Goal: Task Accomplishment & Management: Manage account settings

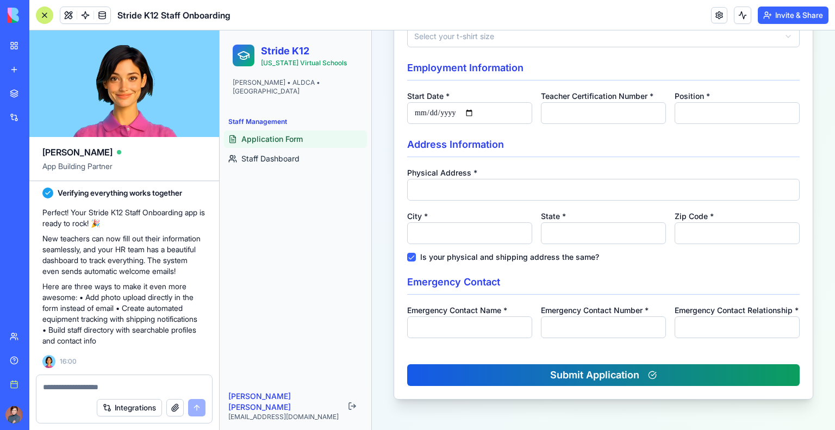
scroll to position [561, 0]
click at [137, 406] on button "Integrations" at bounding box center [129, 407] width 65 height 17
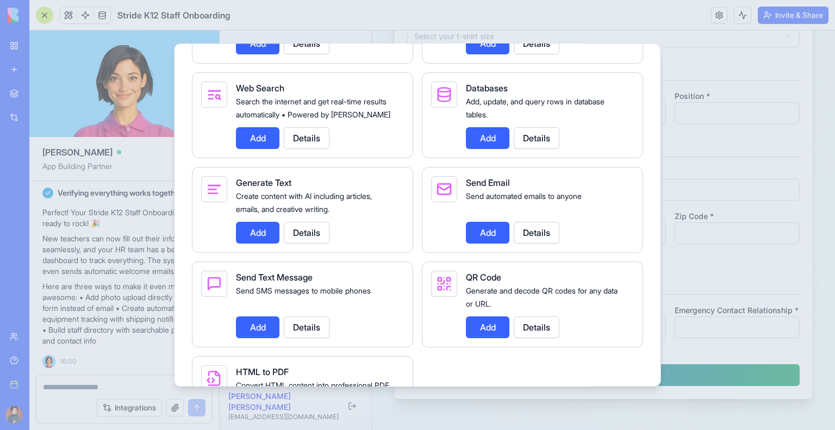
scroll to position [1468, 0]
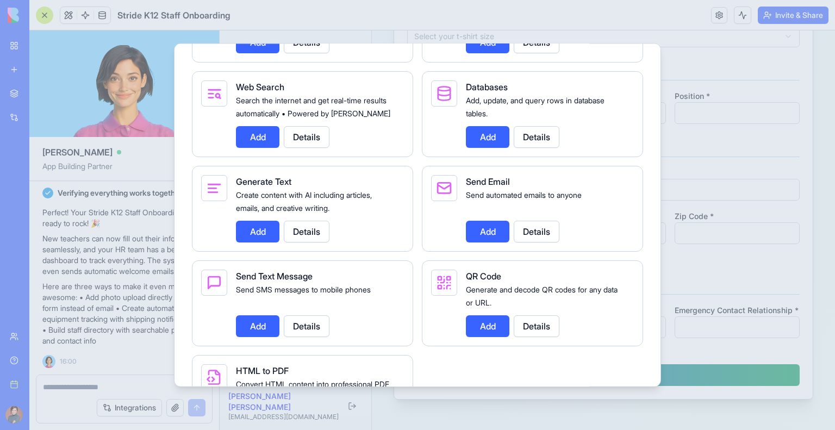
click at [339, 30] on div at bounding box center [417, 215] width 835 height 430
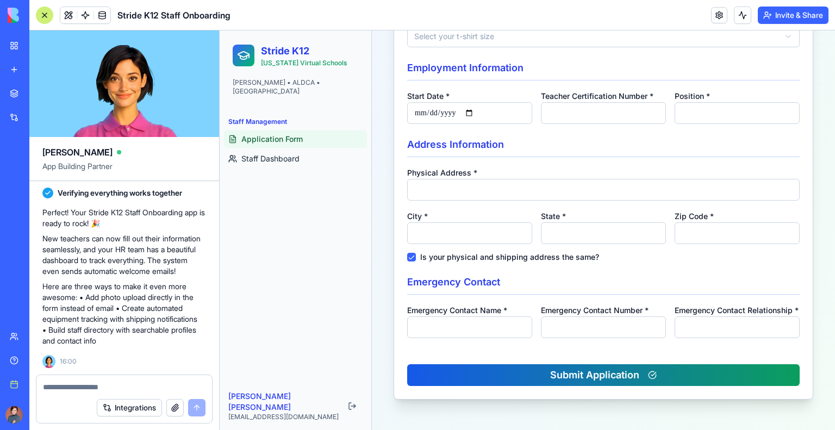
click at [819, 14] on button "Invite & Share" at bounding box center [793, 15] width 71 height 17
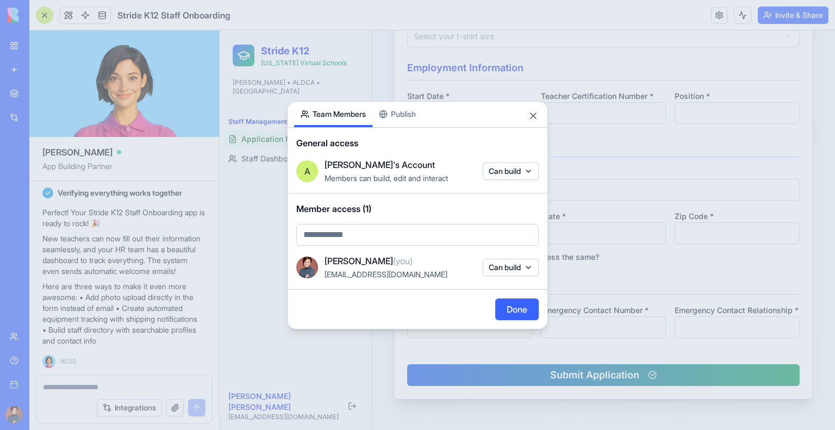
click at [505, 173] on body "BETA My workspace New app Marketplace Integrations Recent New App Social Media …" at bounding box center [417, 215] width 835 height 430
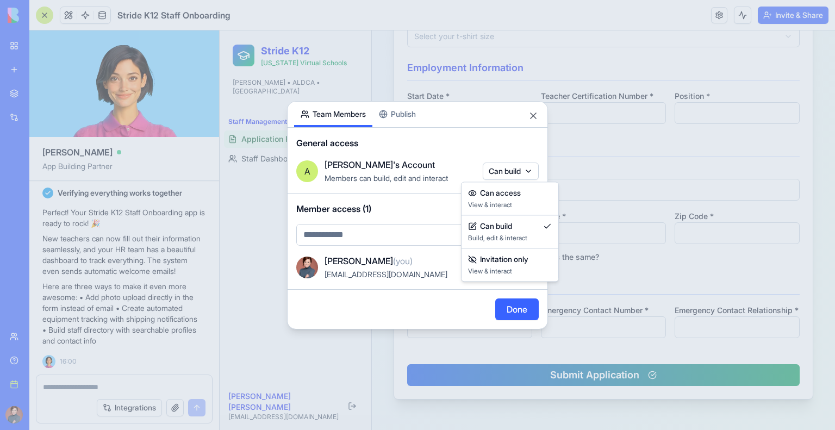
click at [505, 173] on div at bounding box center [417, 215] width 835 height 430
click at [505, 173] on body "BETA My workspace New app Marketplace Integrations Recent New App Social Media …" at bounding box center [417, 215] width 835 height 430
click at [532, 188] on div "Can access" at bounding box center [510, 193] width 84 height 11
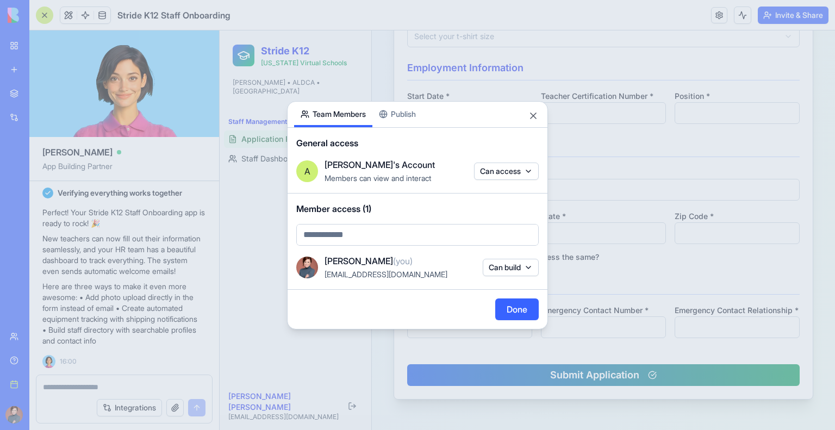
click at [526, 275] on button "Can build" at bounding box center [511, 267] width 56 height 17
click at [526, 271] on div at bounding box center [417, 215] width 835 height 430
click at [407, 111] on div "Share App Team Members Publish General access A Anna's Account Members can view…" at bounding box center [417, 215] width 261 height 228
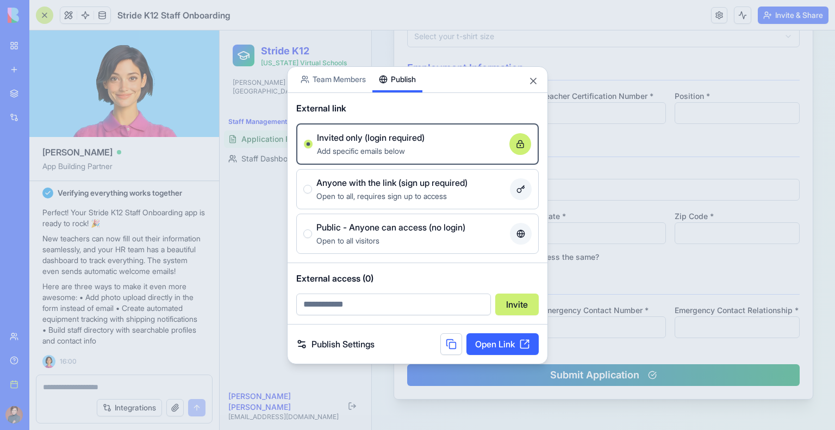
click at [434, 188] on span "Anyone with the link (sign up required)" at bounding box center [391, 182] width 151 height 13
click at [312, 188] on button "Anyone with the link (sign up required) Open to all, requires sign up to access" at bounding box center [307, 189] width 9 height 9
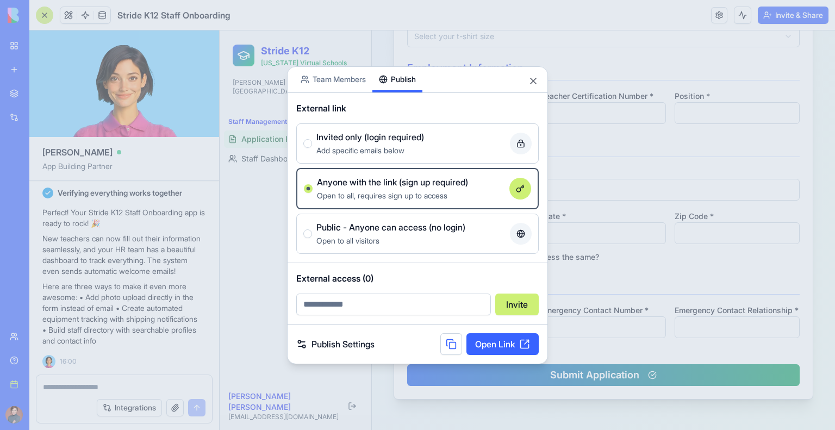
click at [358, 349] on link "Publish Settings" at bounding box center [335, 344] width 78 height 13
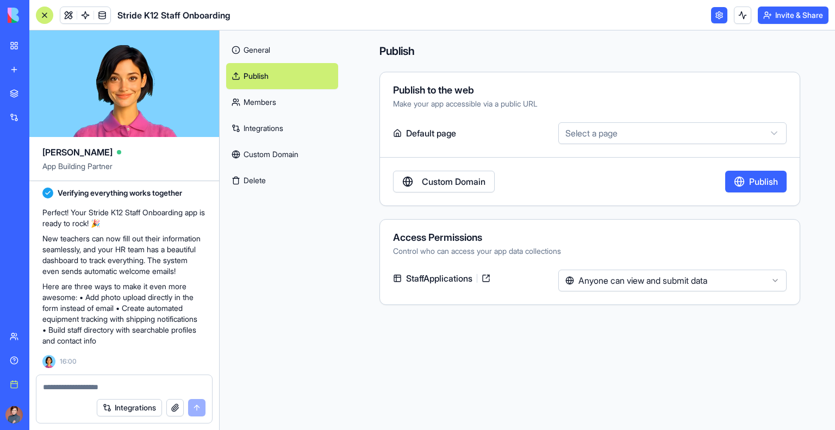
click at [439, 176] on link "Custom Domain" at bounding box center [444, 182] width 102 height 22
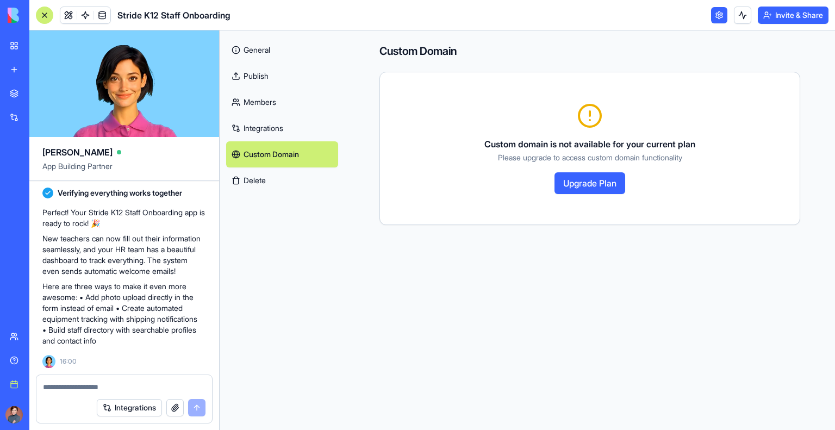
click at [270, 128] on link "Integrations" at bounding box center [282, 128] width 112 height 26
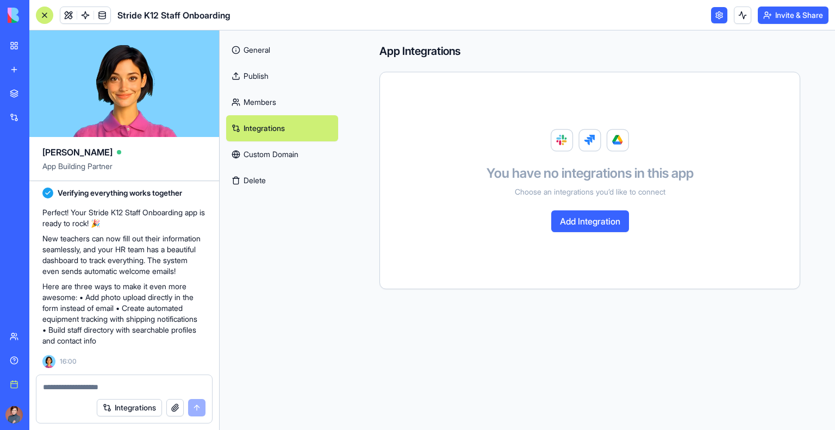
click at [270, 102] on link "Members" at bounding box center [282, 102] width 112 height 26
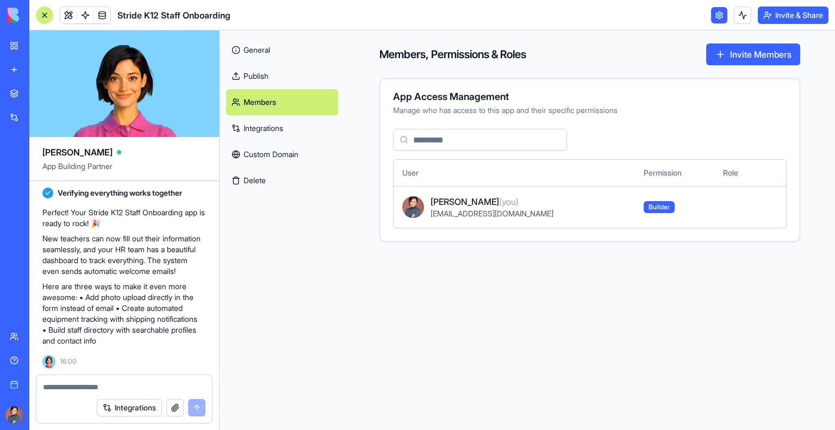
click at [268, 160] on link "Custom Domain" at bounding box center [282, 154] width 112 height 26
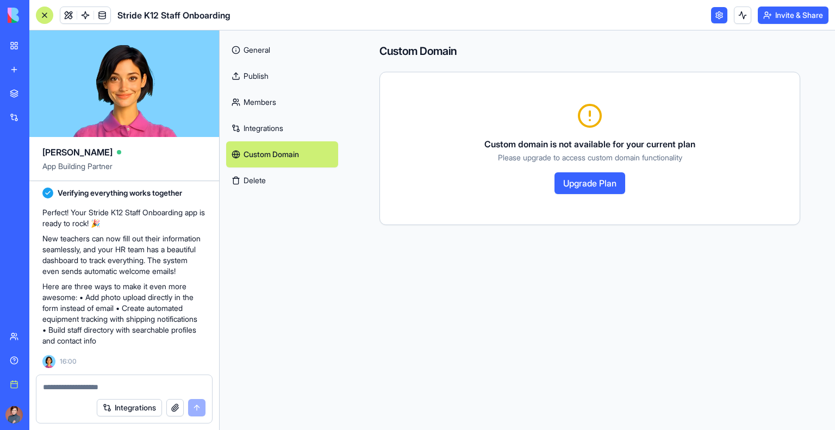
click at [575, 184] on button "Upgrade Plan" at bounding box center [590, 183] width 71 height 22
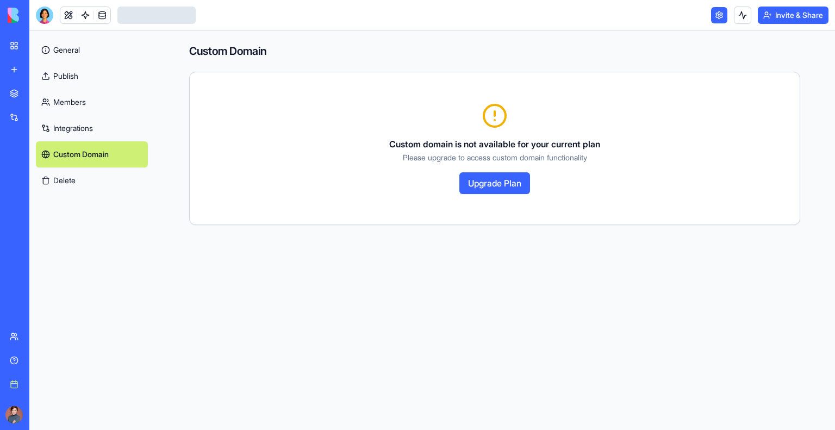
click at [111, 129] on link "Integrations" at bounding box center [92, 128] width 112 height 26
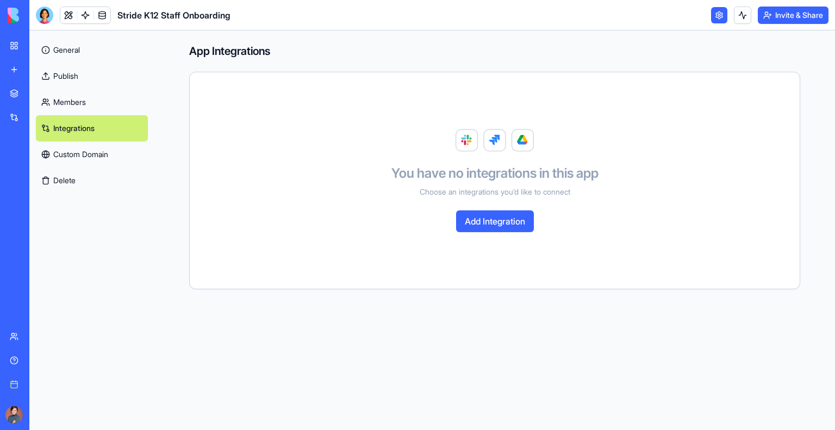
click at [77, 51] on link "General" at bounding box center [92, 50] width 112 height 26
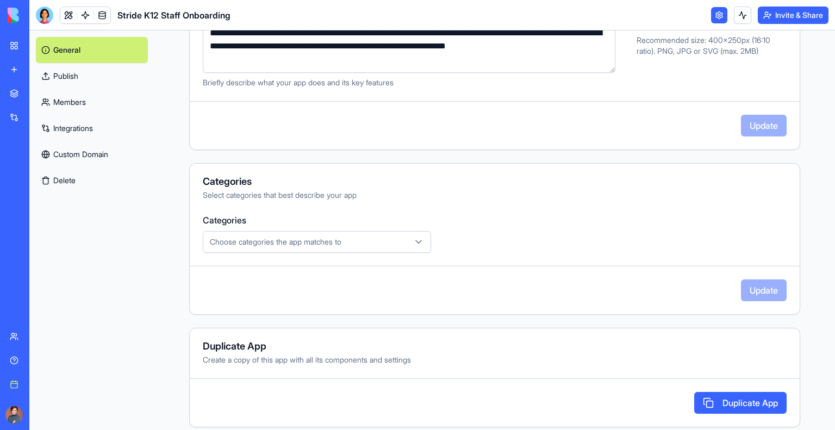
scroll to position [244, 0]
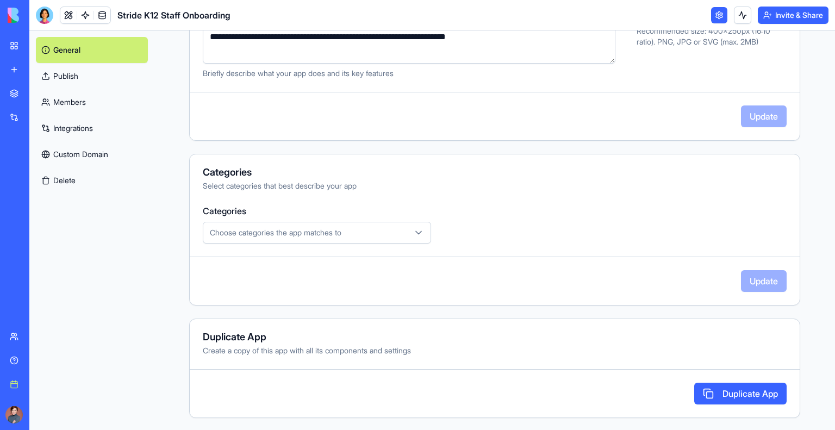
click at [426, 232] on div "Choose categories the app matches to" at bounding box center [317, 232] width 223 height 11
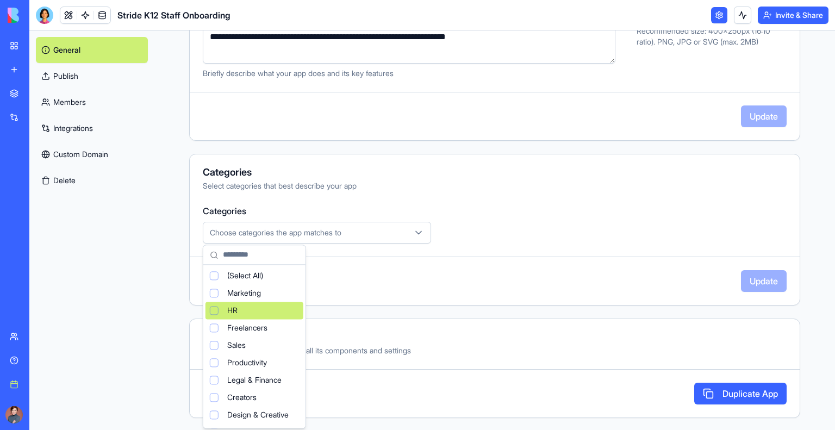
click at [235, 316] on div "HR" at bounding box center [255, 310] width 98 height 17
click at [751, 283] on html "**********" at bounding box center [417, 215] width 835 height 430
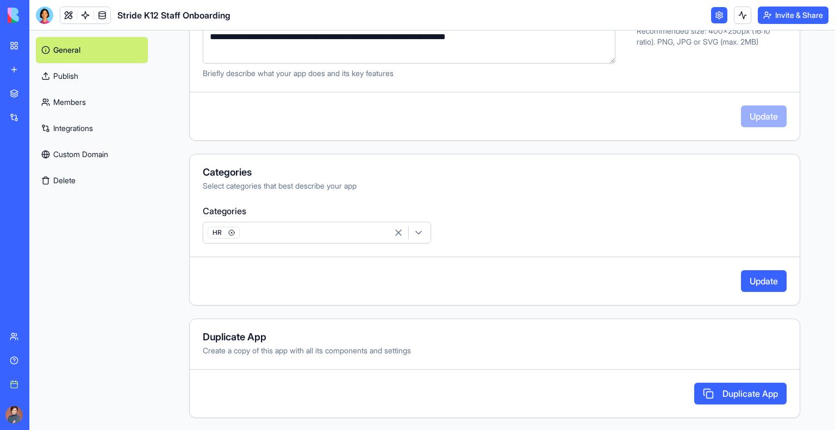
click at [748, 281] on button "Update" at bounding box center [764, 281] width 46 height 22
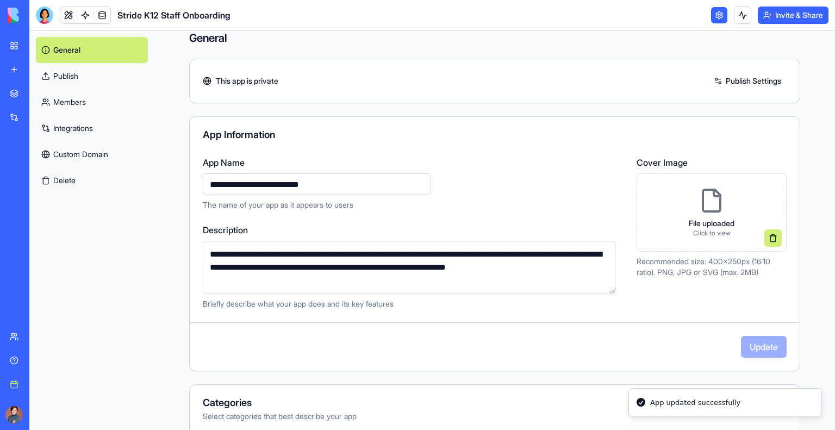
scroll to position [0, 0]
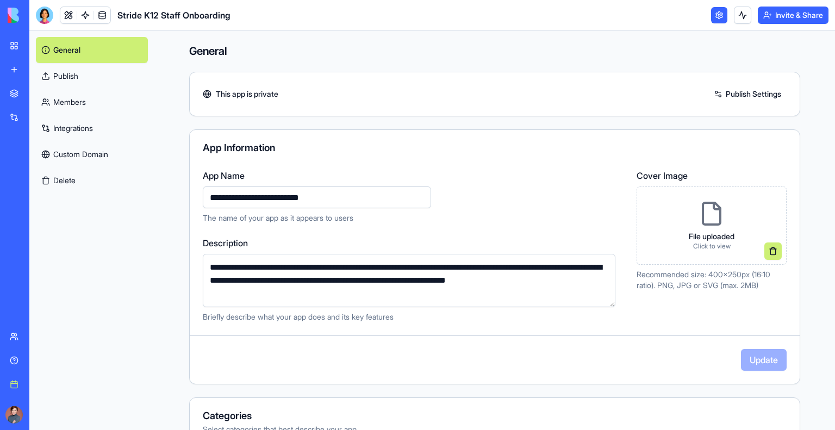
click at [33, 45] on div "My workspace" at bounding box center [33, 45] width 14 height 11
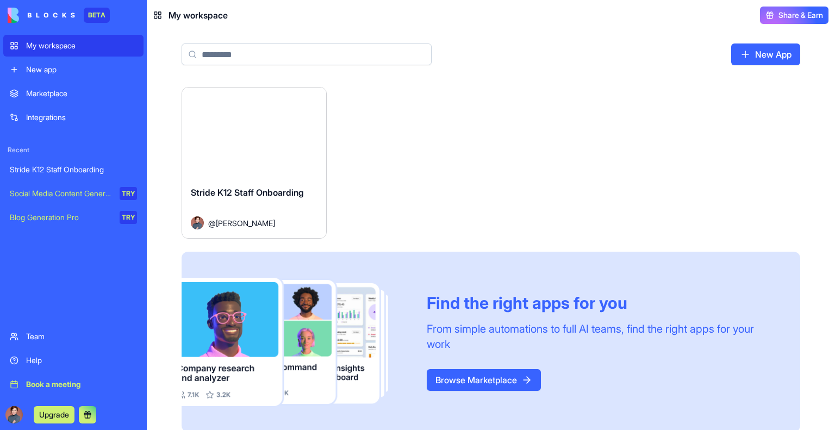
click at [271, 128] on button "Launch" at bounding box center [254, 133] width 82 height 22
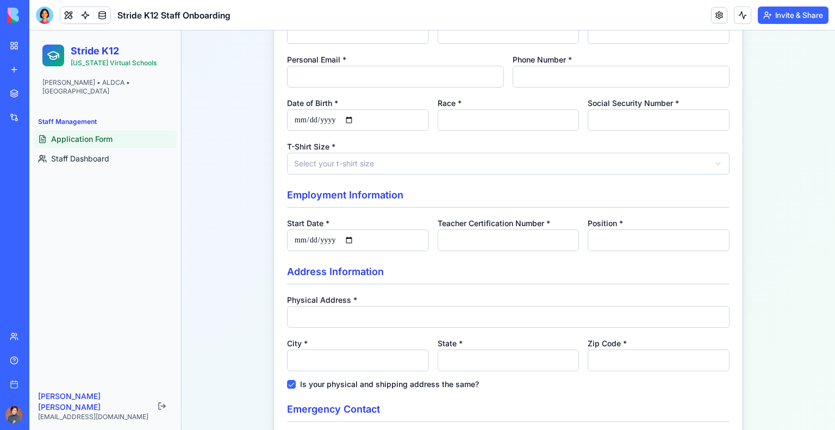
scroll to position [537, 0]
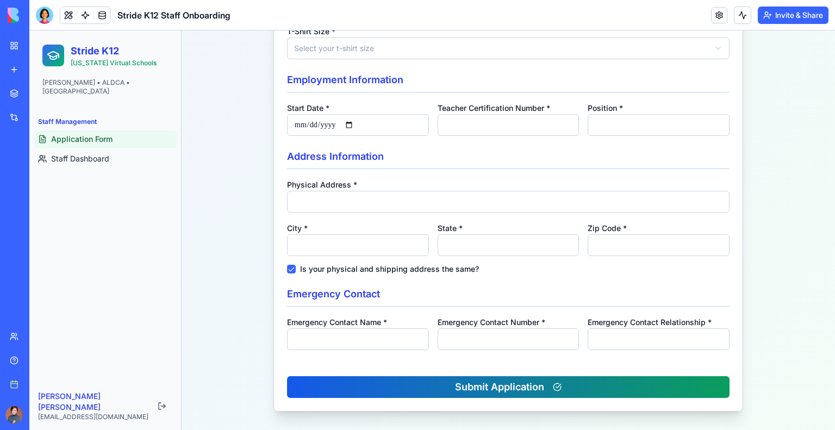
drag, startPoint x: 94, startPoint y: 192, endPoint x: 48, endPoint y: 251, distance: 74.4
click at [26, 251] on div "Marketplace Integrations Recent Stride K12 Staff Onboarding Social Media Conten…" at bounding box center [14, 203] width 23 height 241
click at [351, 328] on input "Emergency Contact Name *" at bounding box center [358, 339] width 142 height 22
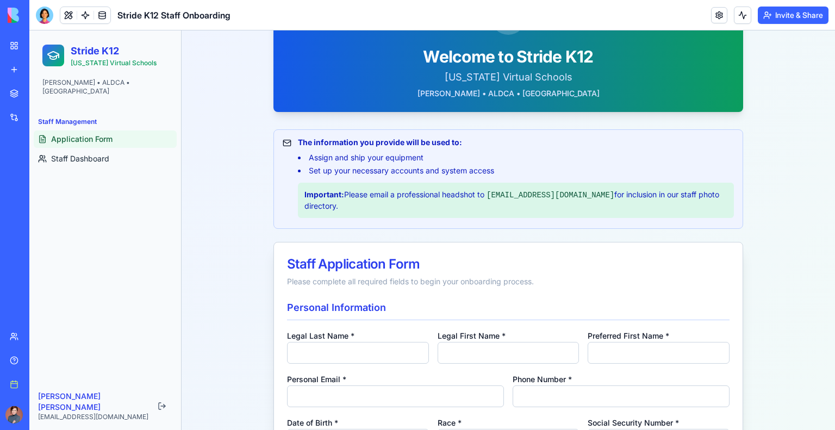
scroll to position [48, 0]
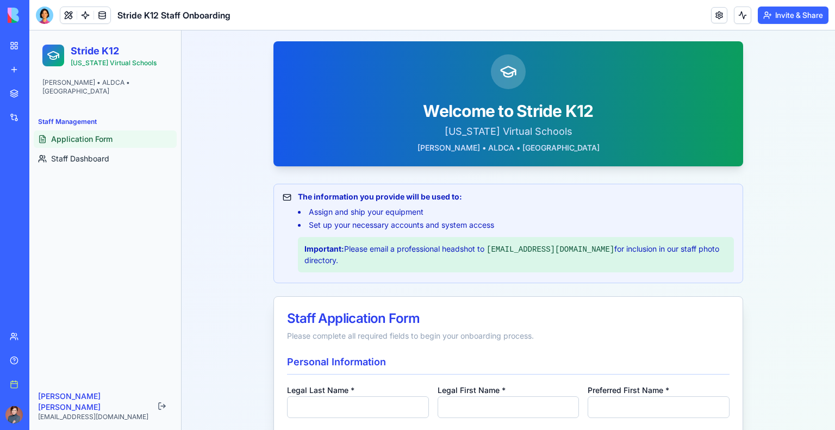
click at [408, 200] on strong "The information you provide will be used to:" at bounding box center [380, 196] width 164 height 9
click at [715, 16] on link at bounding box center [719, 15] width 16 height 16
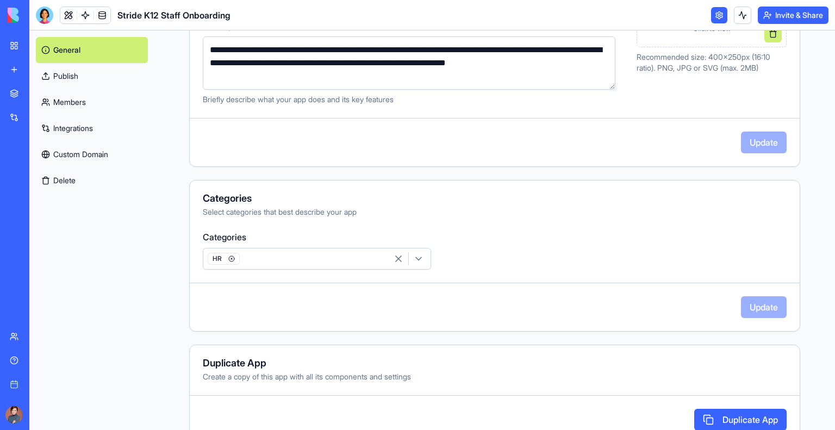
scroll to position [244, 0]
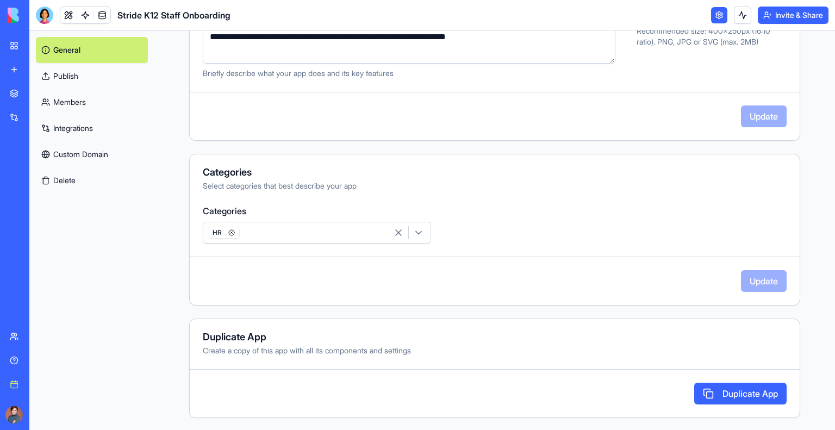
click at [77, 102] on link "Members" at bounding box center [92, 102] width 112 height 26
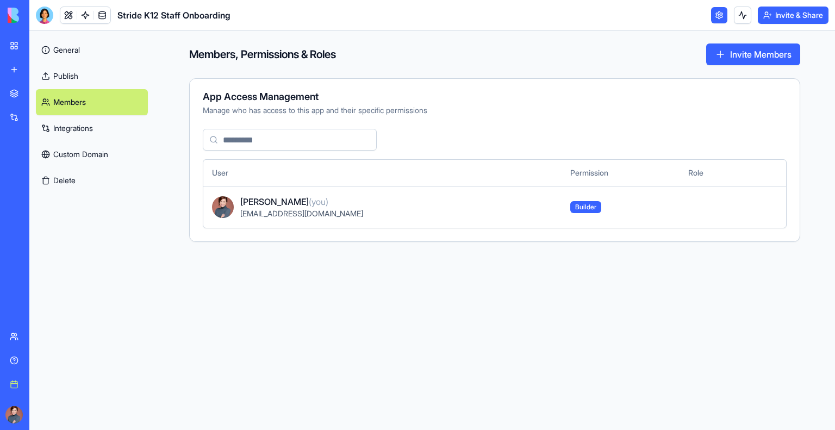
click at [84, 76] on link "Publish" at bounding box center [92, 76] width 112 height 26
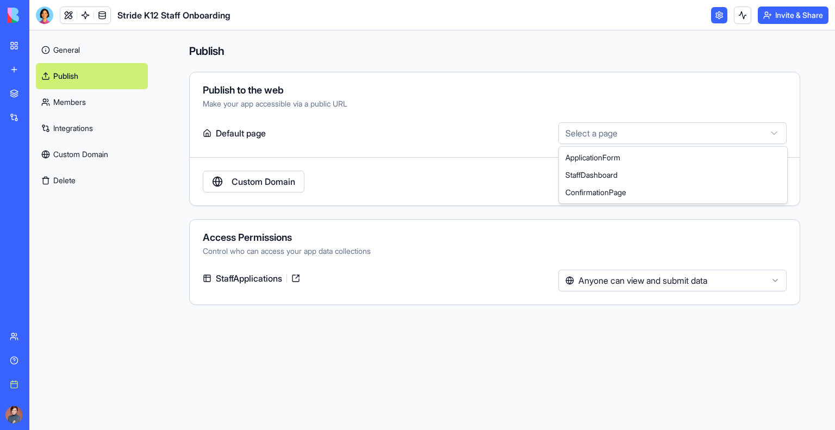
click at [622, 134] on html "**********" at bounding box center [417, 215] width 835 height 430
click at [621, 136] on html "**********" at bounding box center [417, 215] width 835 height 430
select select "**********"
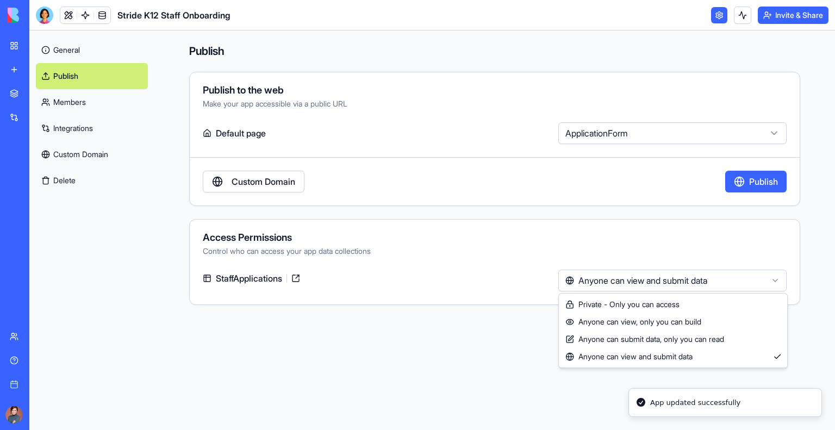
click at [633, 288] on html "**********" at bounding box center [417, 215] width 835 height 430
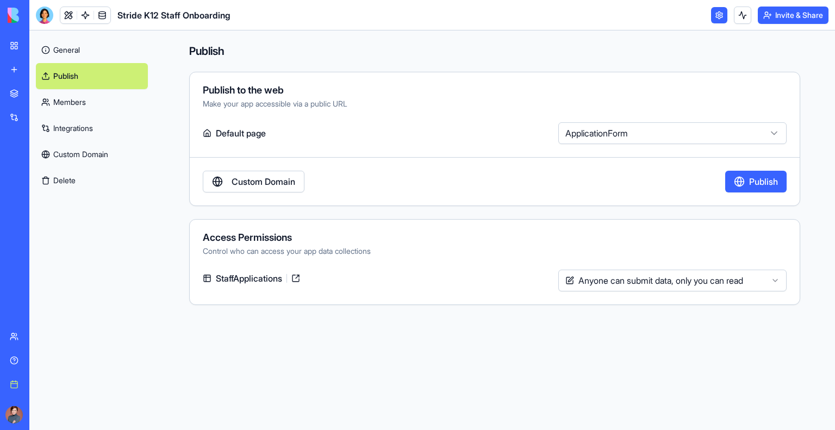
click at [92, 152] on link "Custom Domain" at bounding box center [92, 154] width 112 height 26
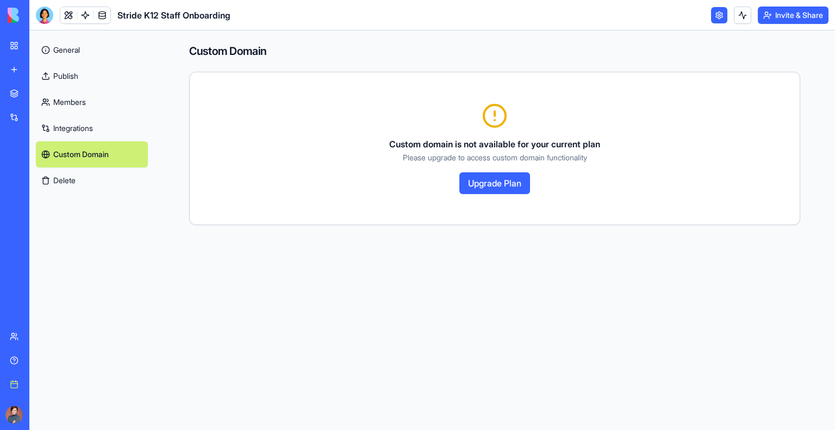
click at [85, 123] on link "Integrations" at bounding box center [92, 128] width 112 height 26
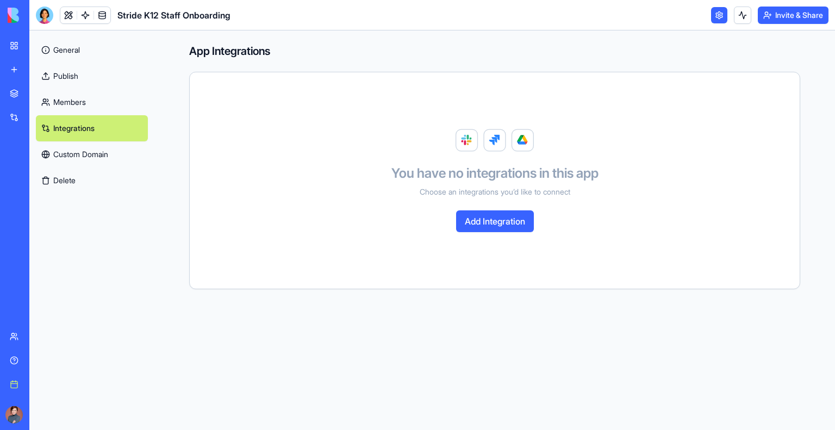
click at [482, 222] on button "Add Integration" at bounding box center [495, 221] width 78 height 22
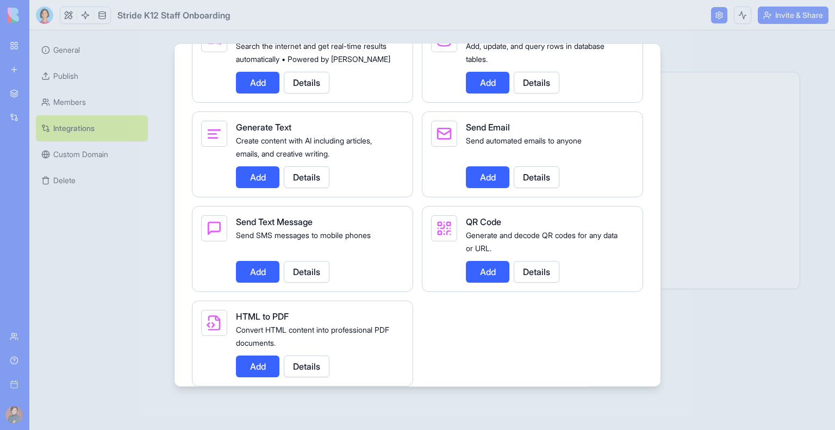
scroll to position [1561, 0]
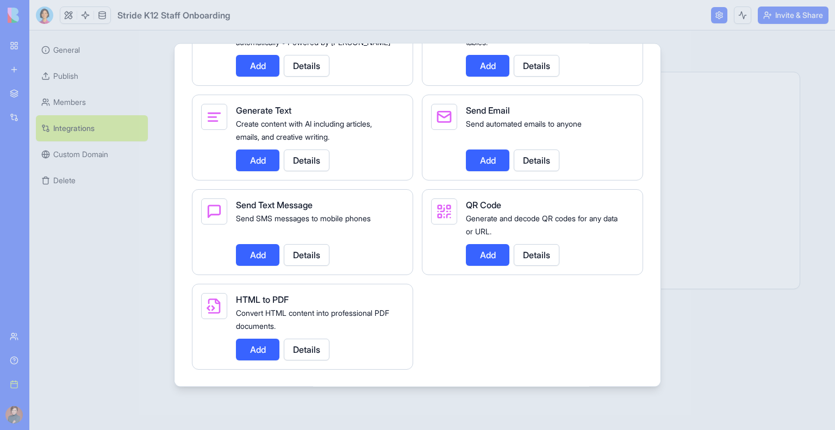
click at [324, 260] on button "Details" at bounding box center [307, 255] width 46 height 22
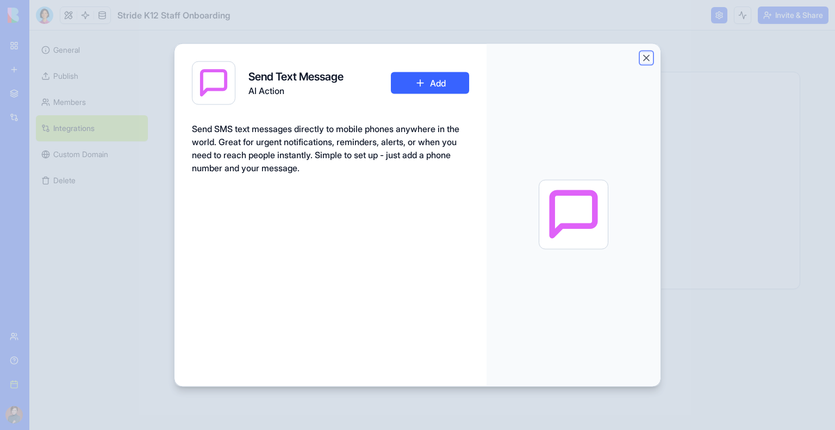
click at [646, 57] on button "Close" at bounding box center [646, 57] width 11 height 11
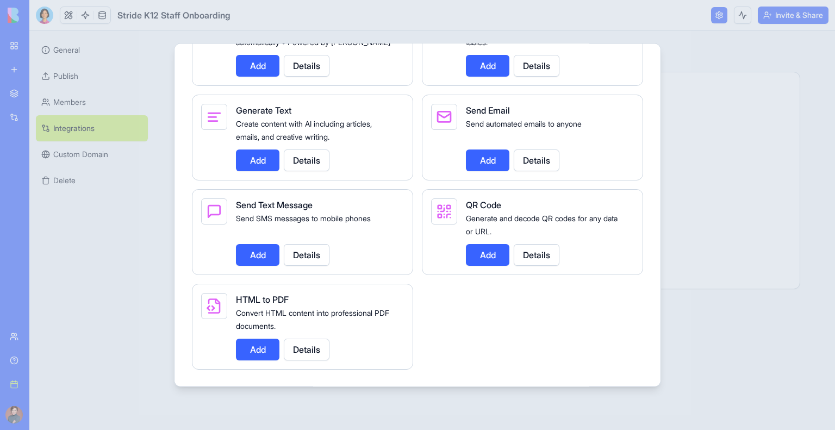
click at [700, 76] on div at bounding box center [417, 215] width 835 height 430
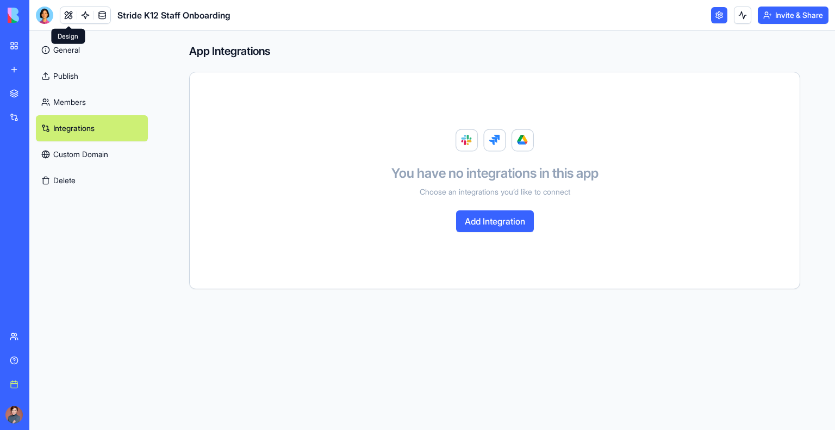
click at [69, 15] on link at bounding box center [68, 15] width 16 height 16
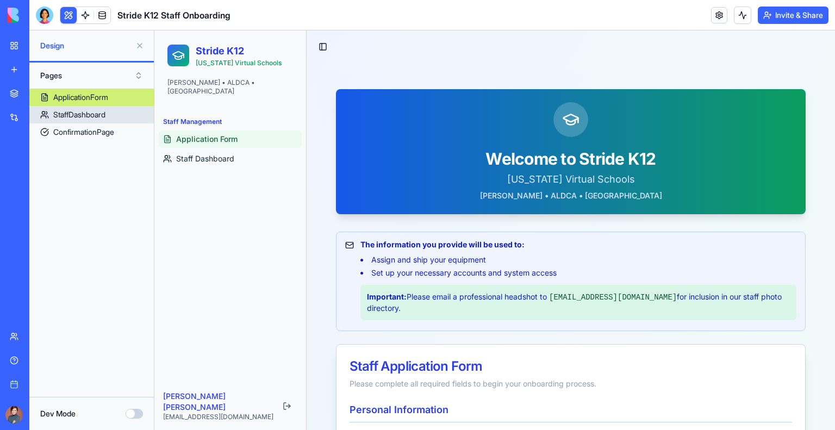
click at [77, 113] on div "StaffDashboard" at bounding box center [79, 114] width 52 height 11
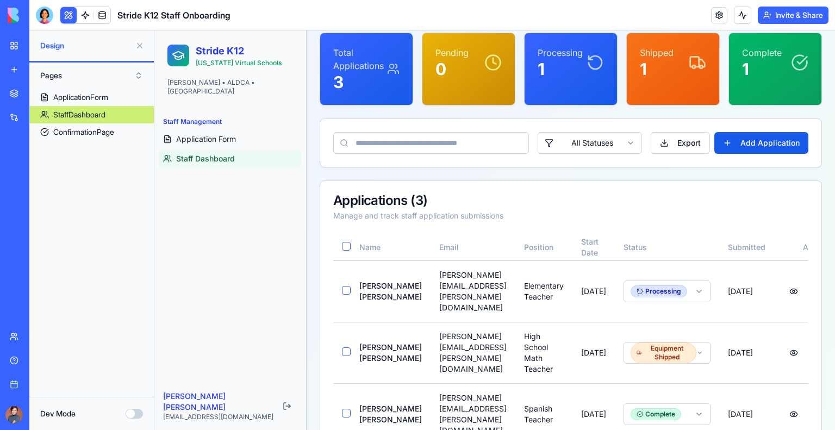
scroll to position [94, 0]
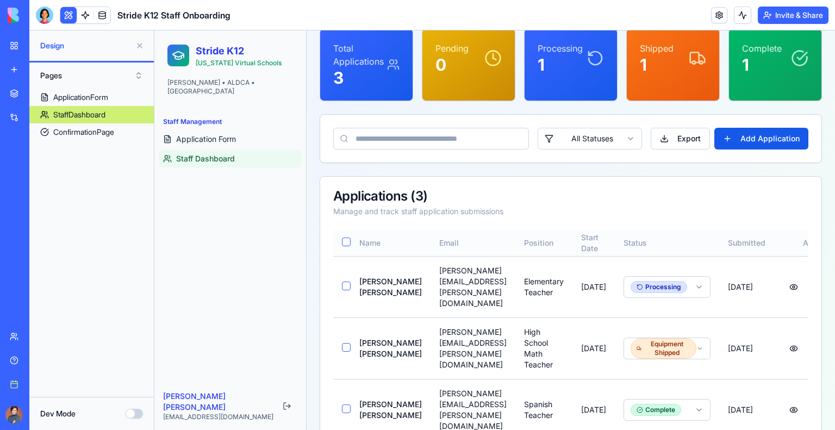
click at [345, 239] on button "button" at bounding box center [346, 242] width 9 height 9
click at [594, 138] on button "Update Selected ( 3 )" at bounding box center [601, 139] width 92 height 22
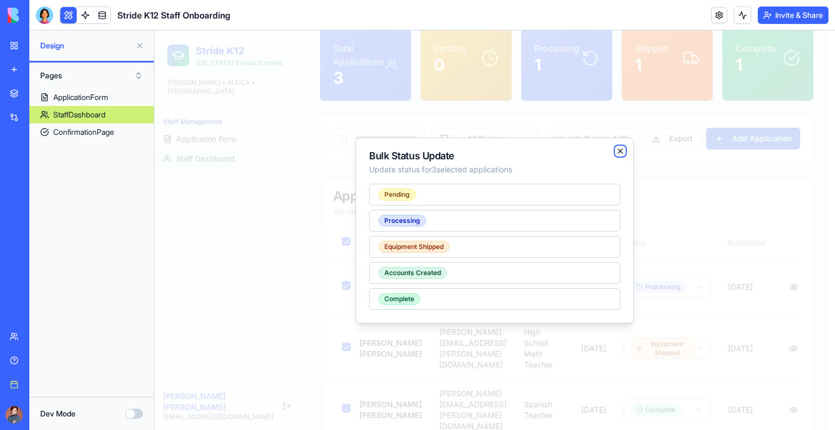
click at [622, 149] on icon "button" at bounding box center [620, 151] width 4 height 4
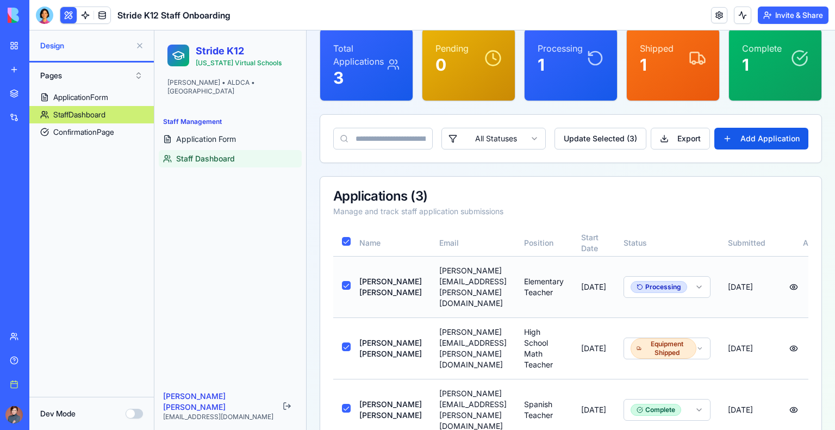
click at [380, 278] on td "Sarah Johnson" at bounding box center [391, 286] width 80 height 61
click at [380, 277] on td "Sarah Johnson" at bounding box center [391, 286] width 80 height 61
click at [114, 133] on div "ConfirmationPage" at bounding box center [83, 132] width 61 height 11
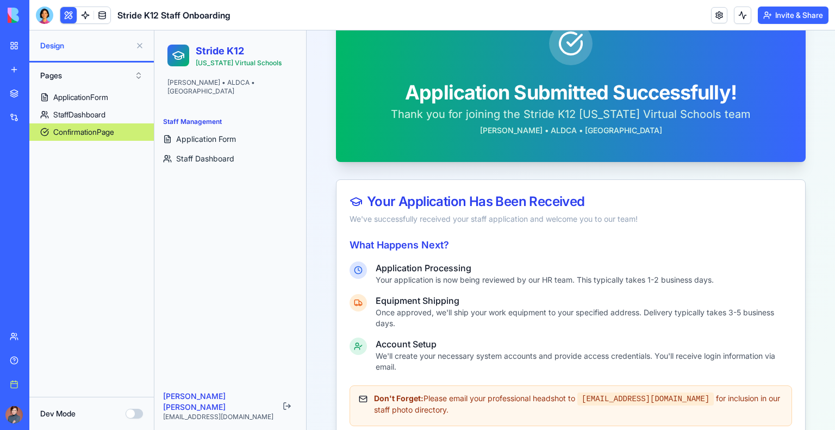
click at [442, 311] on p "Once approved, we'll ship your work equipment to your specified address. Delive…" at bounding box center [584, 318] width 417 height 22
click at [70, 97] on div "ApplicationForm" at bounding box center [80, 97] width 55 height 11
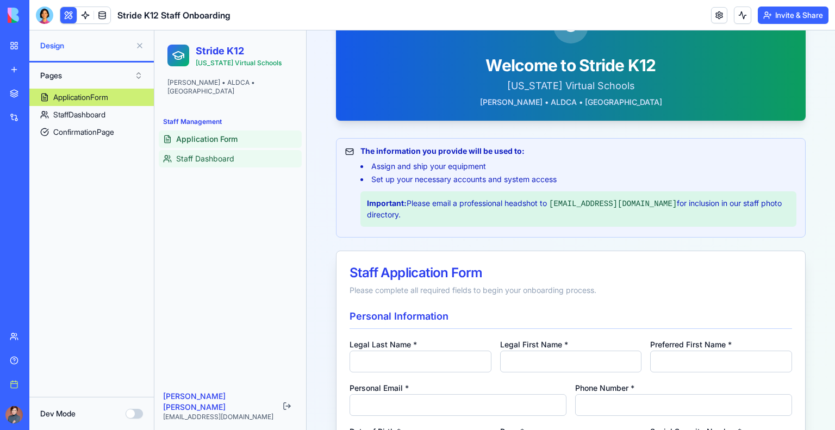
click at [194, 153] on span "Staff Dashboard" at bounding box center [205, 158] width 58 height 11
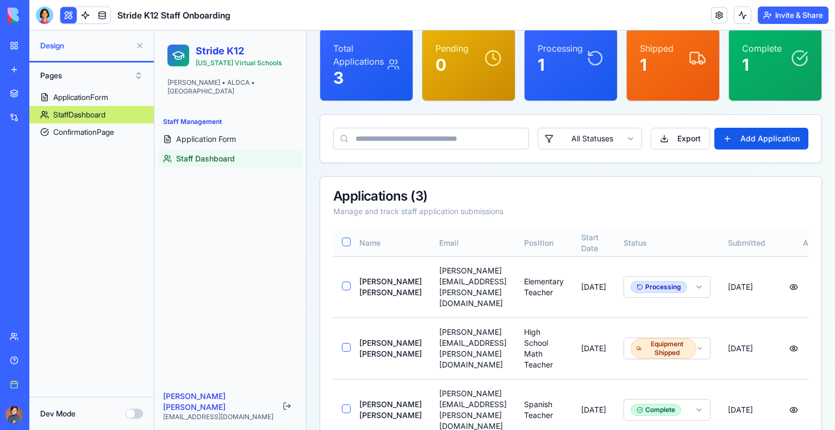
click at [347, 241] on button "button" at bounding box center [346, 242] width 9 height 9
click at [711, 321] on html "Stride K12 Alabama Virtual Schools ALVA • ALDCA • LVA Staff Management Applicat…" at bounding box center [494, 202] width 681 height 530
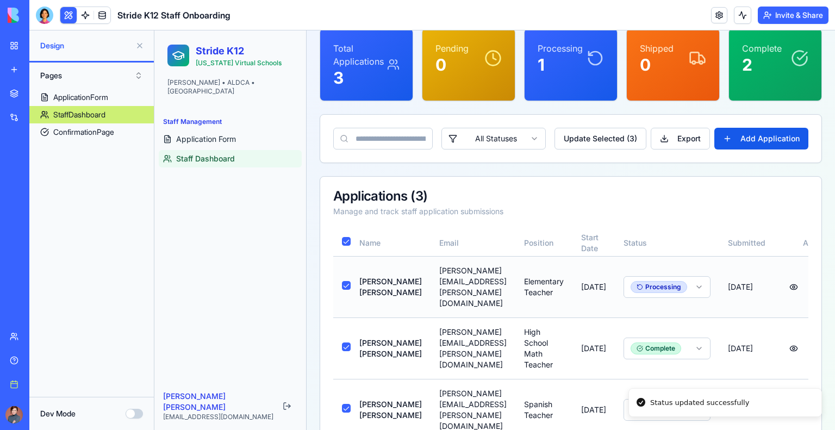
click at [712, 277] on html "Stride K12 Alabama Virtual Schools ALVA • ALDCA • LVA Staff Management Applicat…" at bounding box center [494, 202] width 681 height 530
